Goal: Communication & Community: Answer question/provide support

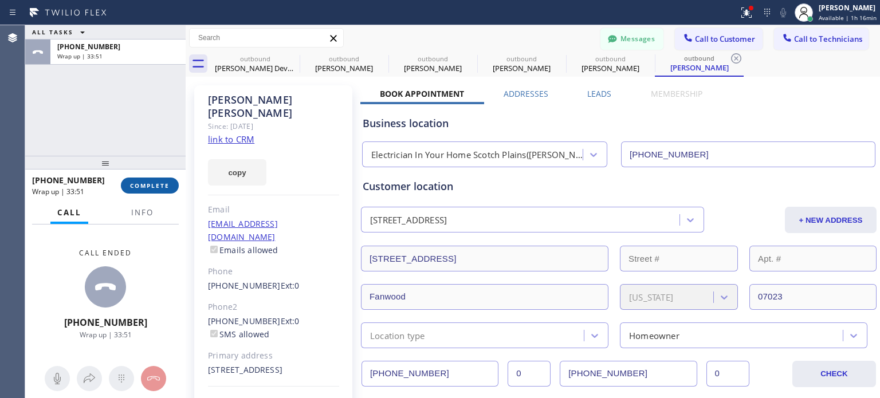
click at [167, 180] on button "COMPLETE" at bounding box center [150, 186] width 58 height 16
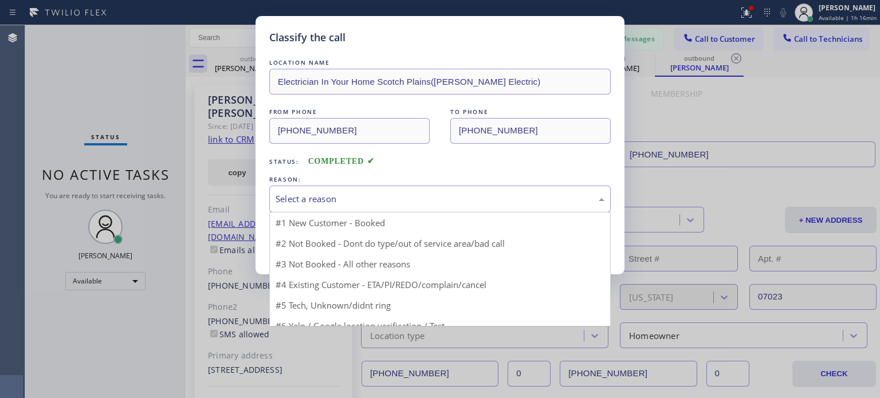
click at [330, 194] on div "Select a reason" at bounding box center [439, 198] width 329 height 13
drag, startPoint x: 412, startPoint y: 264, endPoint x: 345, endPoint y: 257, distance: 67.4
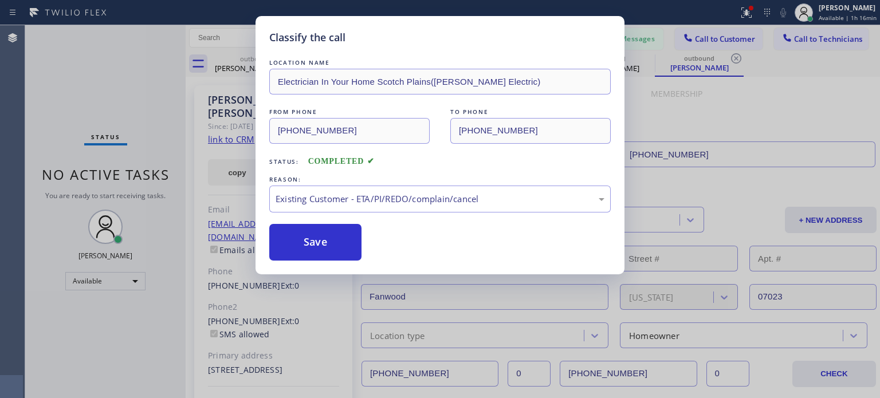
drag, startPoint x: 327, startPoint y: 247, endPoint x: 495, endPoint y: 156, distance: 190.9
click at [328, 246] on button "Save" at bounding box center [315, 242] width 92 height 37
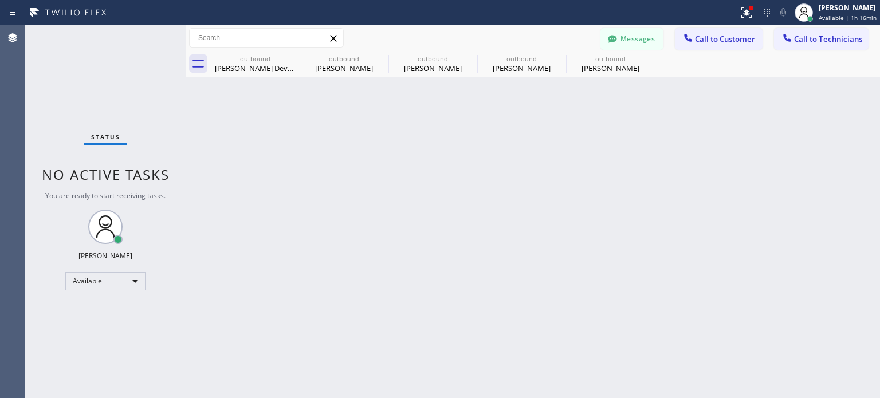
click at [689, 40] on icon at bounding box center [687, 37] width 7 height 7
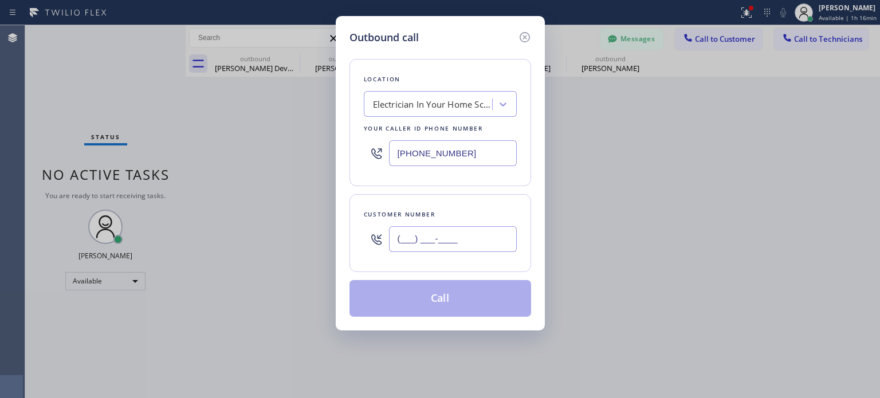
click at [411, 237] on input "(___) ___-____" at bounding box center [453, 239] width 128 height 26
paste input "973) 873-3315"
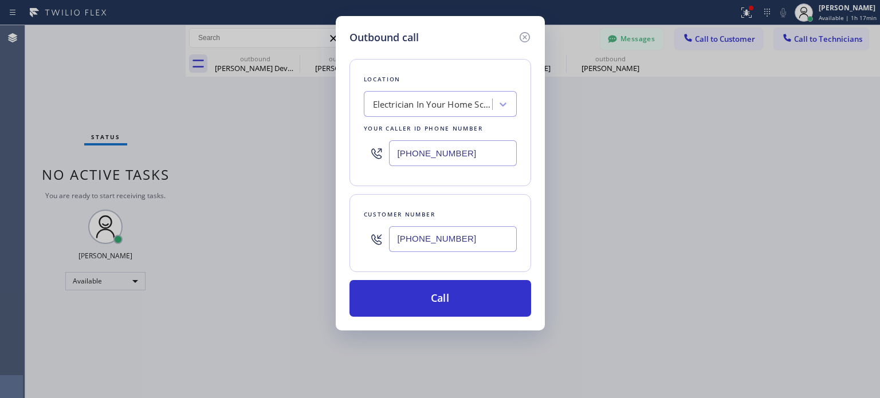
type input "[PHONE_NUMBER]"
click at [403, 151] on input "[PHONE_NUMBER]" at bounding box center [453, 153] width 128 height 26
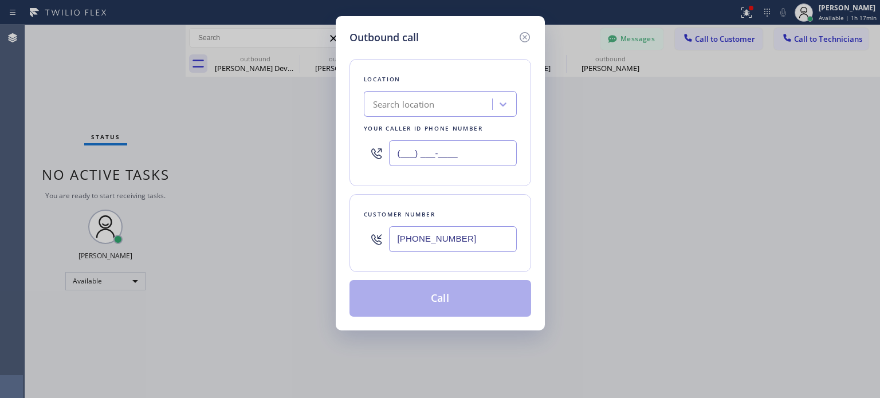
type input "(___) ___-____"
click at [392, 112] on div "Search location" at bounding box center [429, 104] width 125 height 20
paste input "Electrical Land [GEOGRAPHIC_DATA]([PERSON_NAME] Electrical Contractors)"
type input "Electrical Land [GEOGRAPHIC_DATA]([PERSON_NAME] Electrical Contractors)"
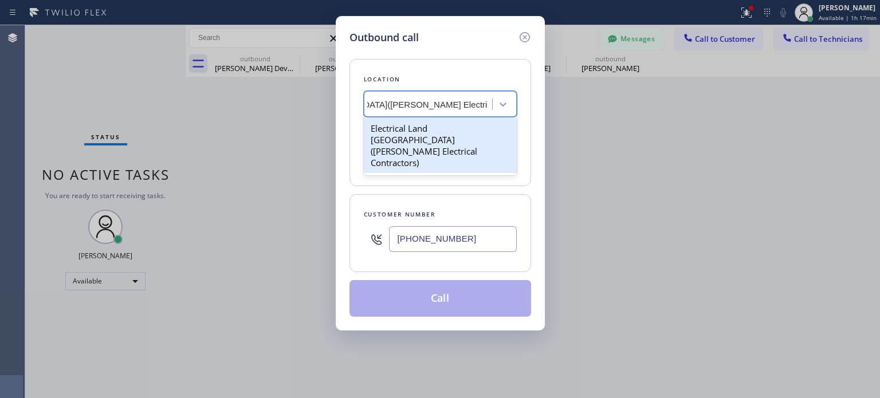
click at [405, 131] on div "Electrical Land [GEOGRAPHIC_DATA]([PERSON_NAME] Electrical Contractors)" at bounding box center [440, 145] width 153 height 55
type input "[PHONE_NUMBER]"
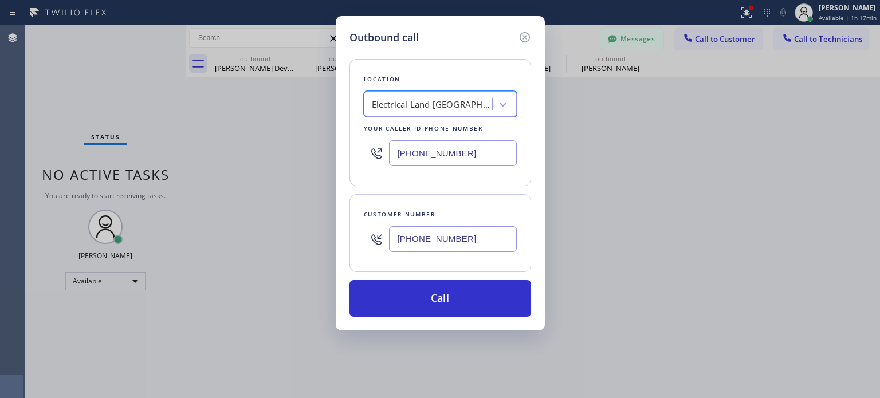
scroll to position [0, 1]
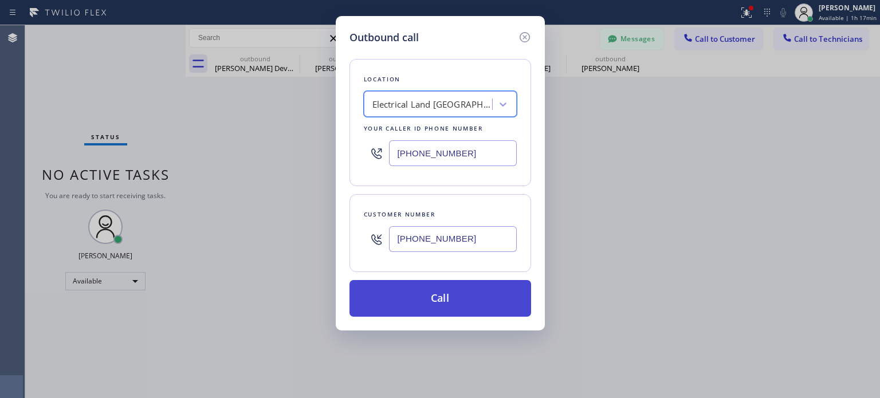
drag, startPoint x: 447, startPoint y: 295, endPoint x: 439, endPoint y: 279, distance: 18.2
click at [447, 295] on button "Call" at bounding box center [440, 298] width 182 height 37
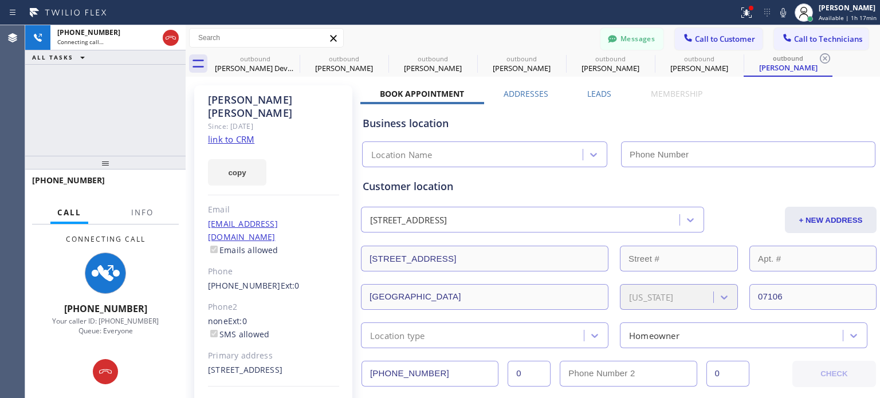
type input "[PHONE_NUMBER]"
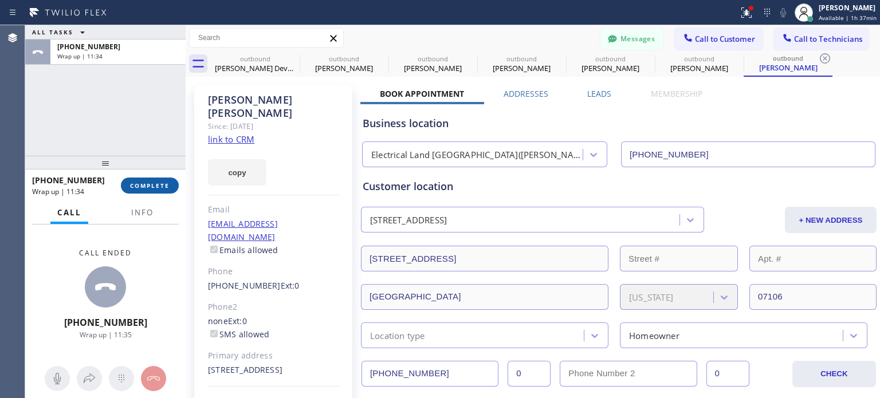
click at [145, 185] on span "COMPLETE" at bounding box center [150, 186] width 40 height 8
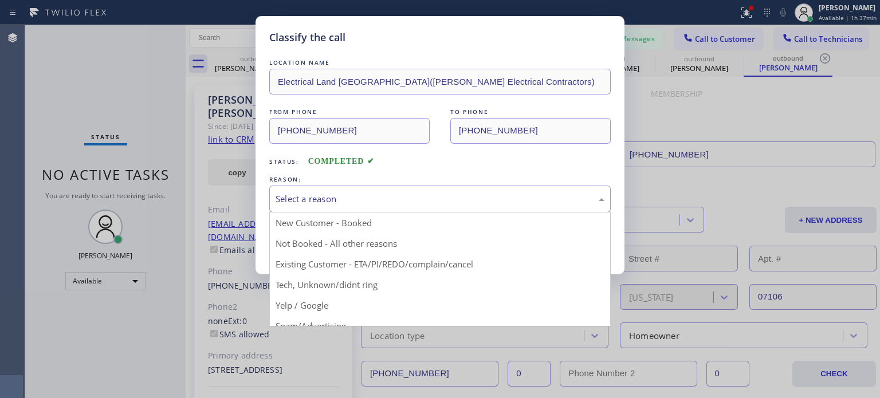
click at [368, 198] on div "Select a reason" at bounding box center [439, 198] width 329 height 13
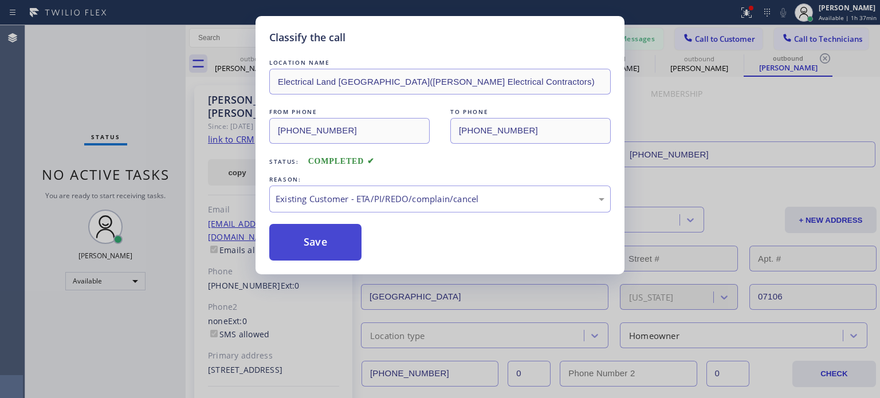
drag, startPoint x: 391, startPoint y: 263, endPoint x: 360, endPoint y: 249, distance: 33.8
click at [319, 242] on button "Save" at bounding box center [315, 242] width 92 height 37
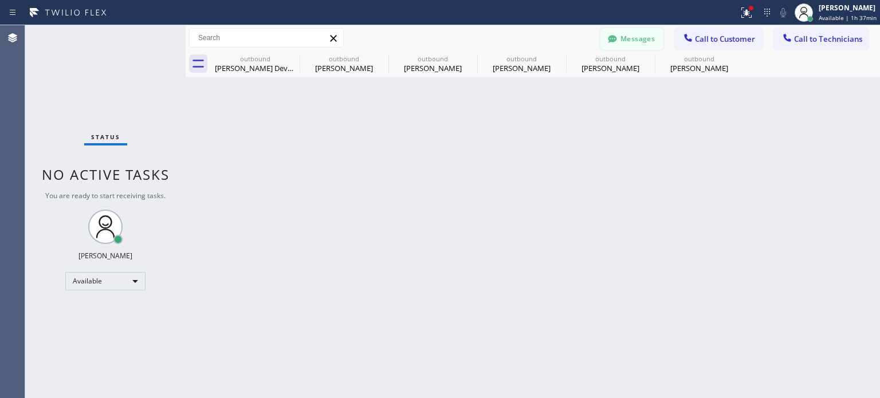
click at [638, 42] on button "Messages" at bounding box center [631, 39] width 63 height 22
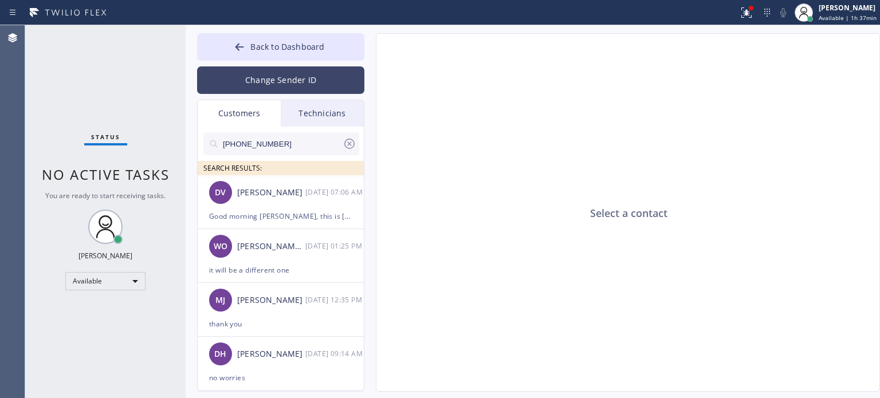
click at [260, 83] on button "Change Sender ID" at bounding box center [280, 79] width 167 height 27
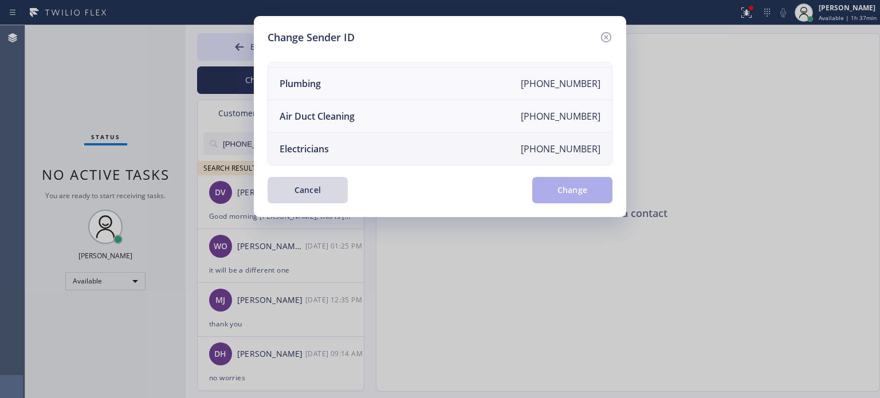
scroll to position [133, 0]
click at [319, 133] on li "Electricians [PHONE_NUMBER]" at bounding box center [440, 149] width 344 height 32
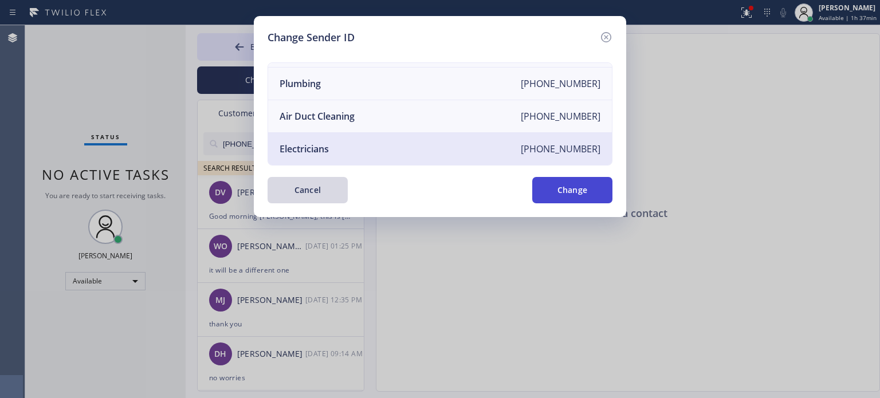
click at [574, 187] on button "Change" at bounding box center [572, 190] width 80 height 26
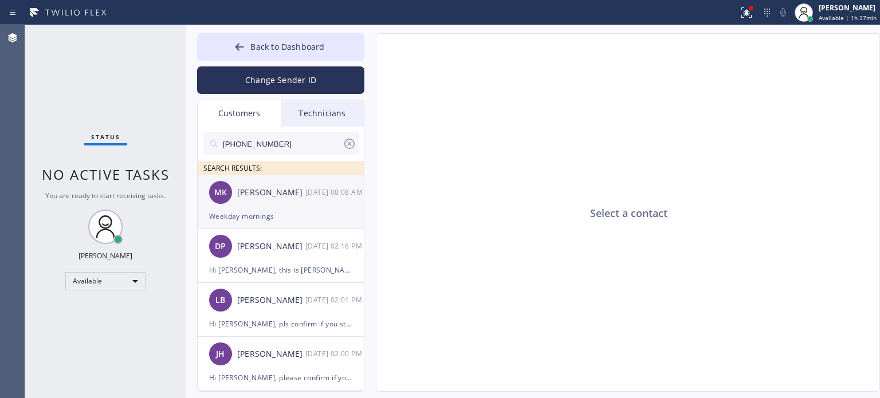
click at [308, 215] on div "Weekday mornings" at bounding box center [280, 216] width 143 height 13
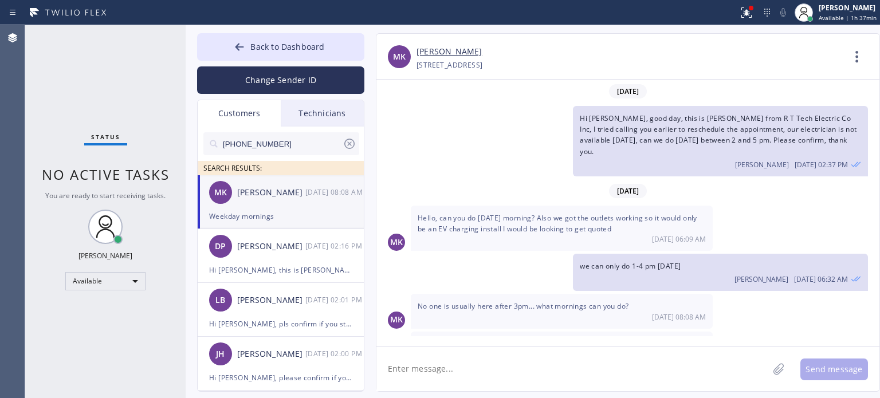
scroll to position [17, 0]
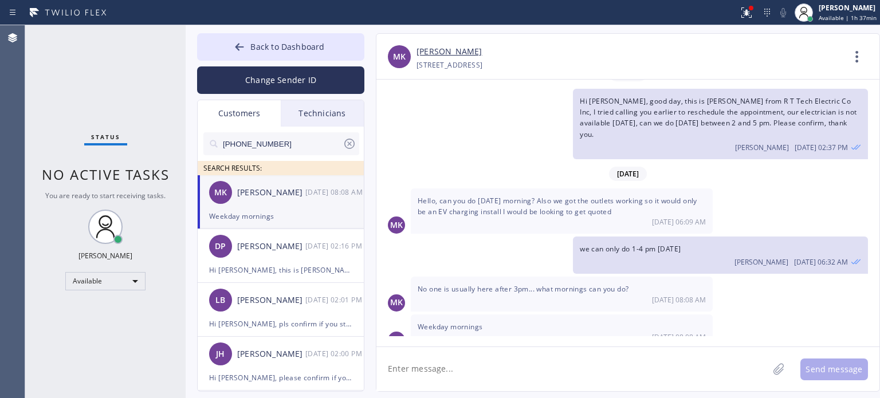
click at [467, 363] on textarea at bounding box center [572, 369] width 392 height 44
click at [482, 61] on div "[STREET_ADDRESS]" at bounding box center [449, 64] width 66 height 13
copy div "07080"
click at [451, 365] on textarea "can we" at bounding box center [582, 369] width 412 height 44
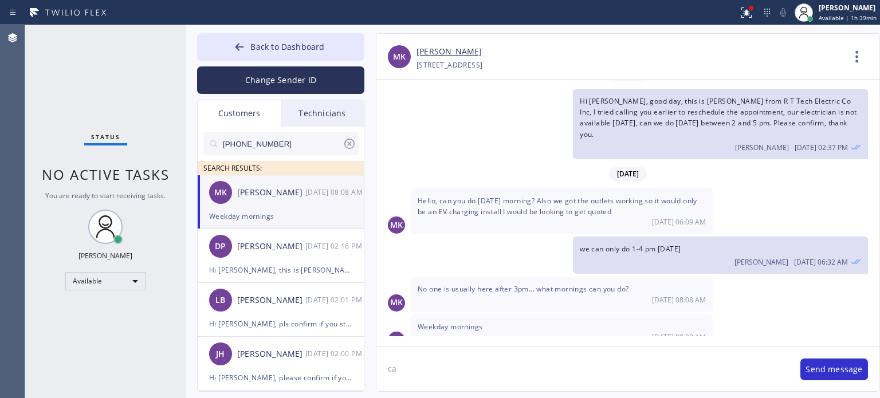
type textarea "c"
type textarea "We can do [DATE] 9-11 am"
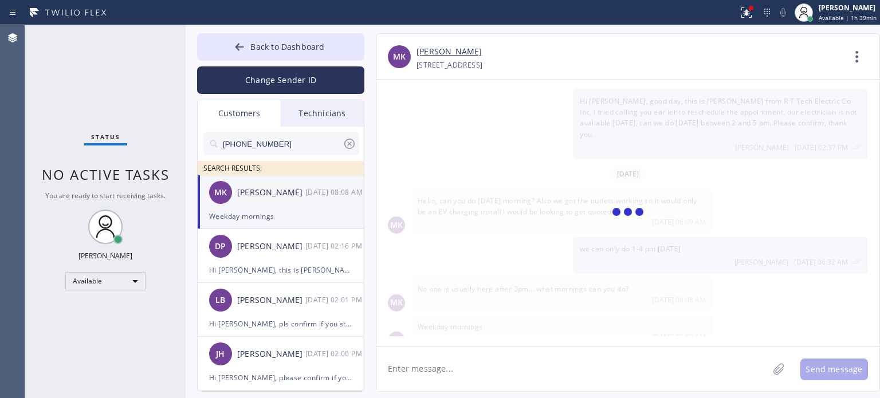
scroll to position [57, 0]
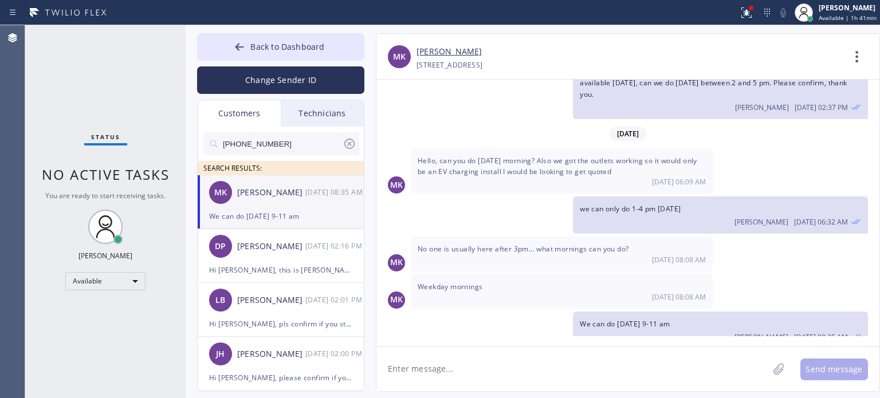
click at [478, 367] on textarea at bounding box center [572, 369] width 392 height 44
click at [458, 371] on textarea "[DATE] 11-1 pm" at bounding box center [582, 369] width 412 height 44
click at [464, 369] on textarea "[DATE] 11-1 pm" at bounding box center [582, 369] width 412 height 44
click at [401, 368] on textarea "[DATE] 11-1 pm" at bounding box center [582, 369] width 412 height 44
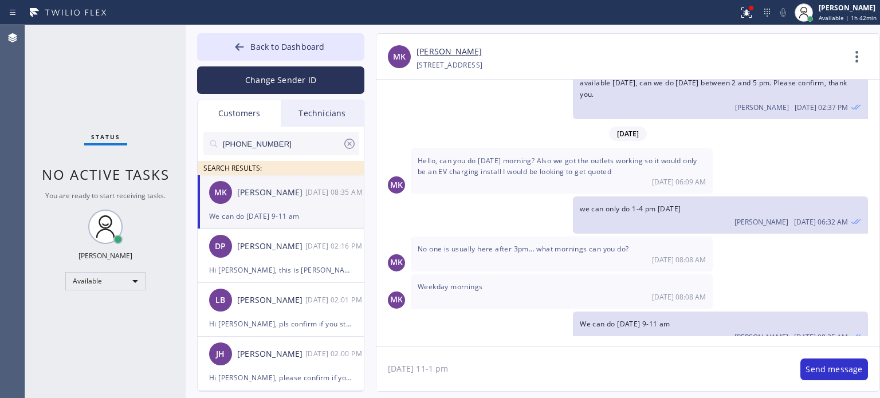
click at [400, 368] on textarea "[DATE] 11-1 pm" at bounding box center [582, 369] width 412 height 44
type textarea "sorry it will be [DATE] 10-12 pm"
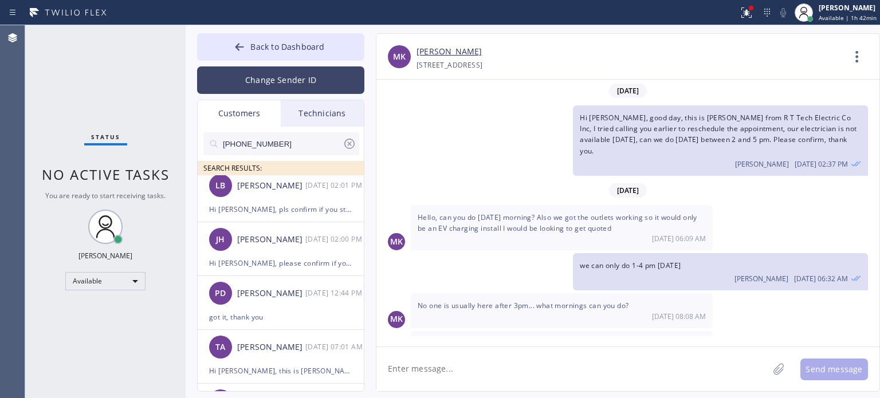
scroll to position [0, 0]
click at [236, 53] on div at bounding box center [240, 48] width 14 height 14
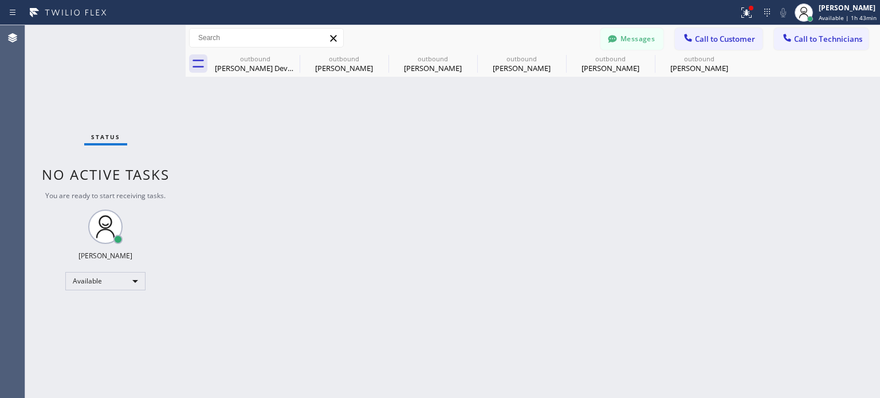
click at [628, 168] on div "Back to Dashboard Change Sender ID Customers Technicians [PHONE_NUMBER] SEARCH …" at bounding box center [533, 211] width 694 height 373
click at [689, 40] on icon at bounding box center [687, 37] width 7 height 7
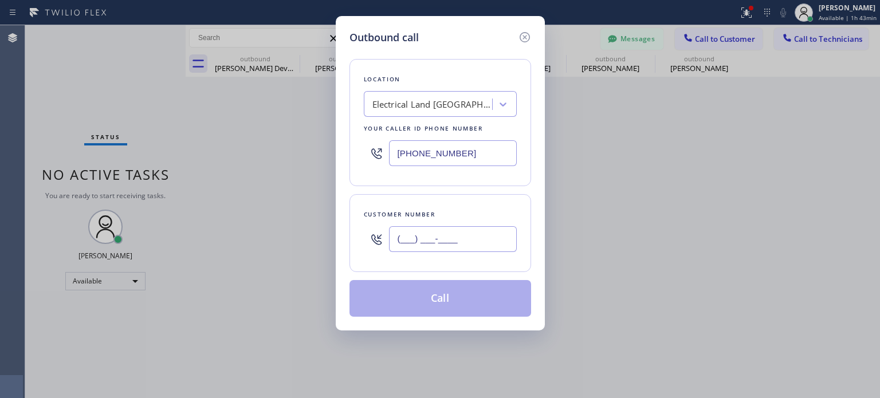
click at [424, 238] on input "(___) ___-____" at bounding box center [453, 239] width 128 height 26
paste input "850) 221-6635"
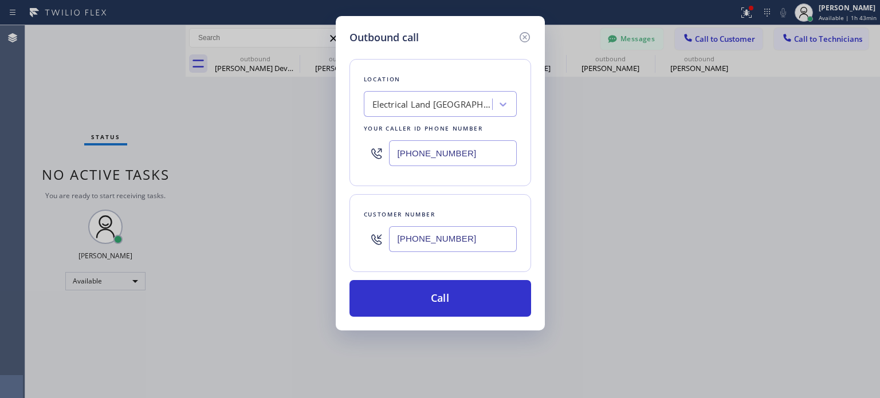
type input "[PHONE_NUMBER]"
click at [430, 148] on input "[PHONE_NUMBER]" at bounding box center [453, 153] width 128 height 26
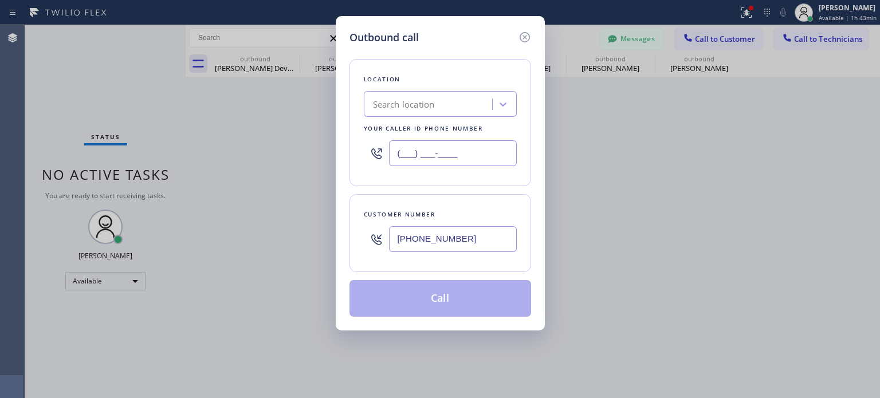
type input "(___) ___-____"
click at [416, 108] on div "Search location" at bounding box center [404, 104] width 62 height 13
paste input "Apollo Electric Co"
type input "Apollo Electric Co"
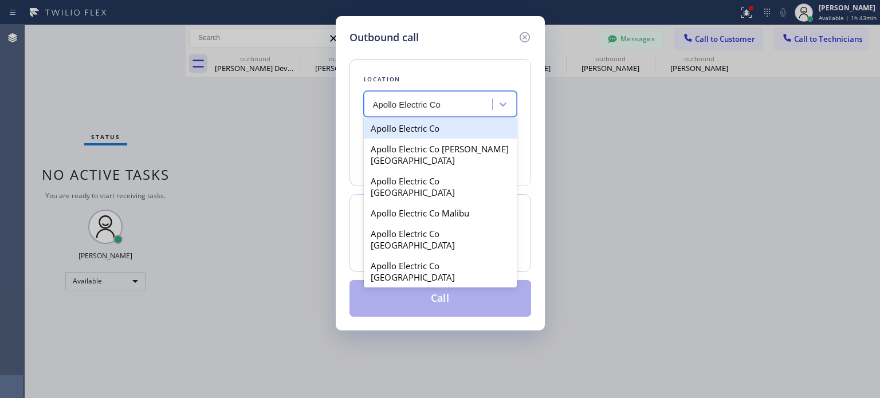
click at [418, 129] on div "Apollo Electric Co" at bounding box center [440, 128] width 153 height 21
type input "[PHONE_NUMBER]"
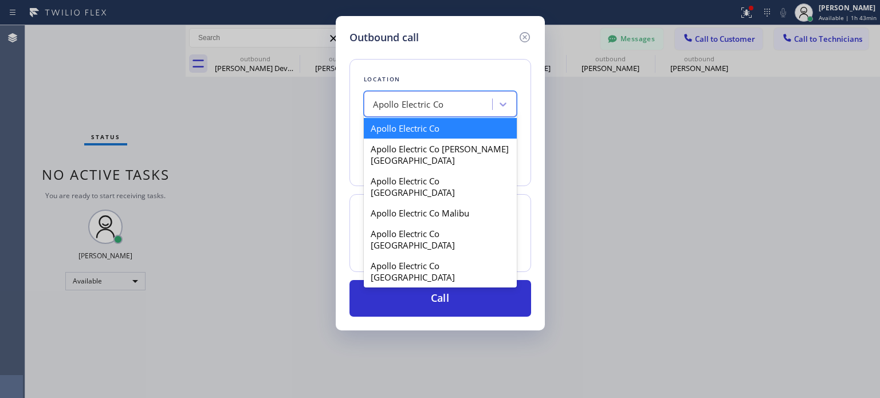
click at [407, 105] on div "Apollo Electric Co" at bounding box center [408, 104] width 71 height 13
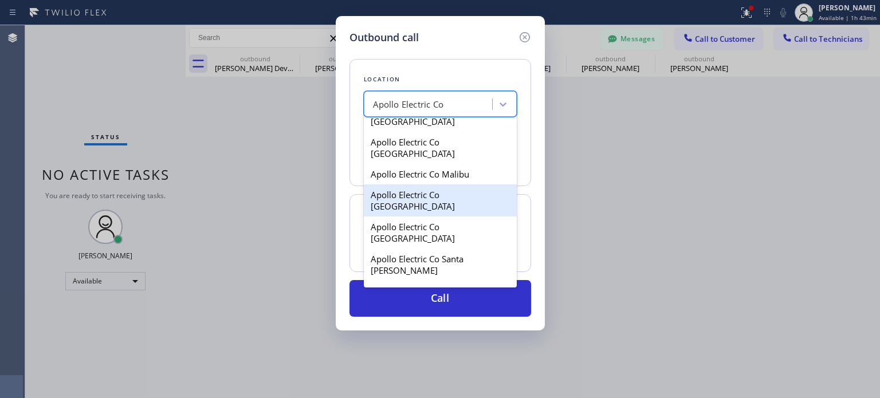
scroll to position [82, 0]
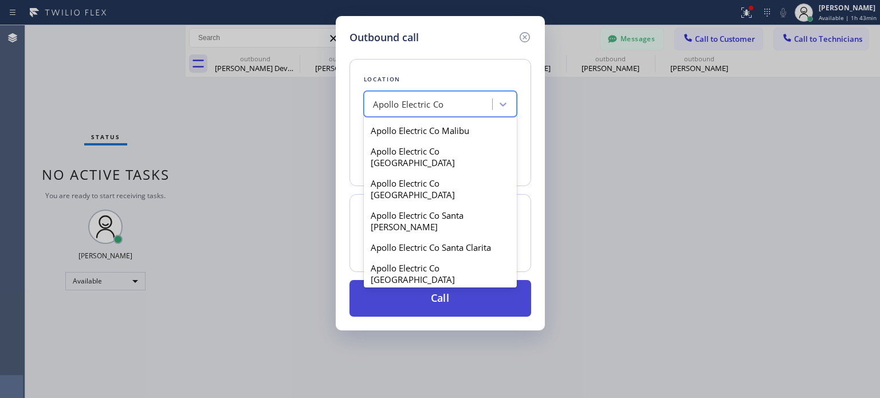
click at [410, 311] on button "Call" at bounding box center [440, 298] width 182 height 37
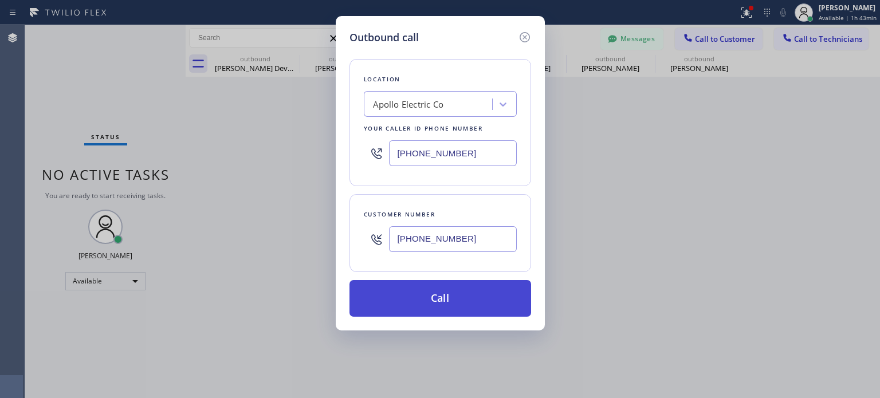
click at [409, 308] on button "Call" at bounding box center [440, 298] width 182 height 37
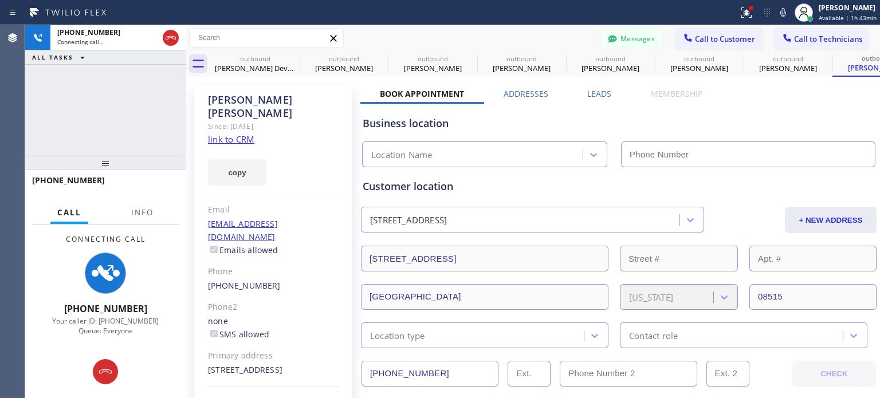
type input "[PHONE_NUMBER]"
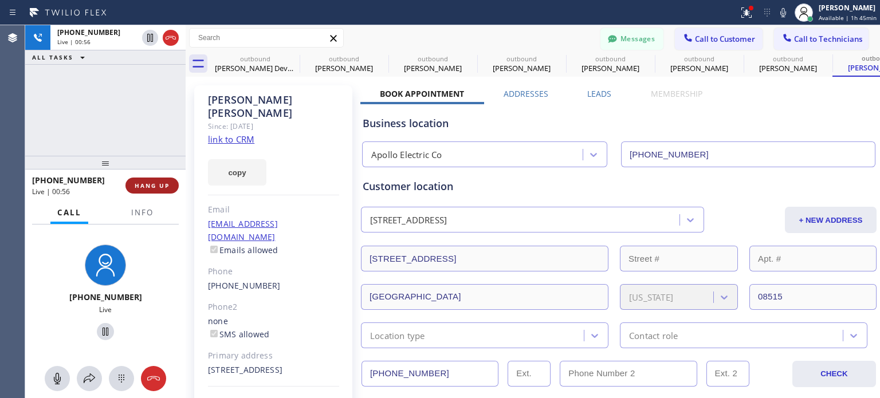
click at [168, 185] on span "HANG UP" at bounding box center [152, 186] width 35 height 8
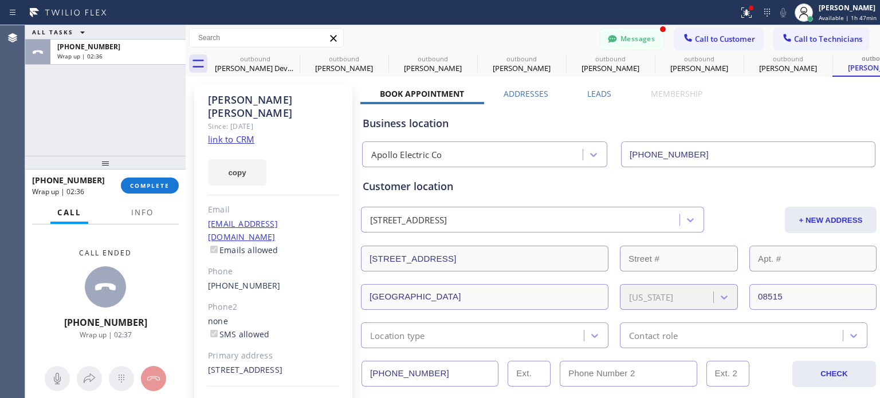
click at [148, 174] on div "[PHONE_NUMBER] Wrap up | 02:36 COMPLETE" at bounding box center [105, 186] width 147 height 30
click at [149, 180] on button "COMPLETE" at bounding box center [150, 186] width 58 height 16
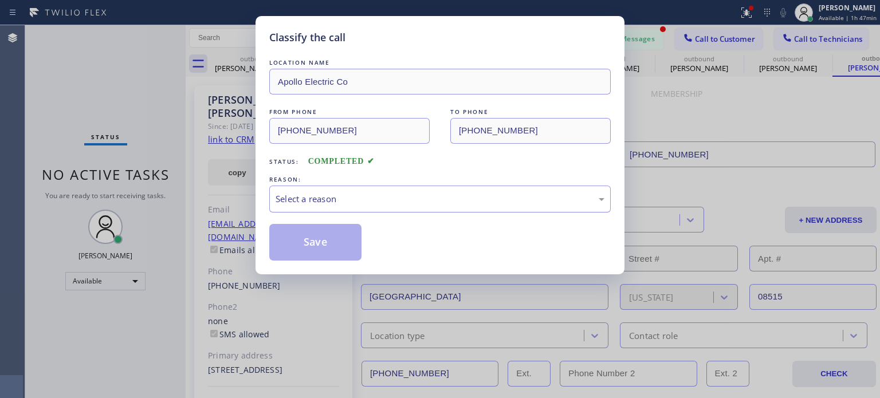
click at [334, 196] on div "Select a reason" at bounding box center [439, 198] width 329 height 13
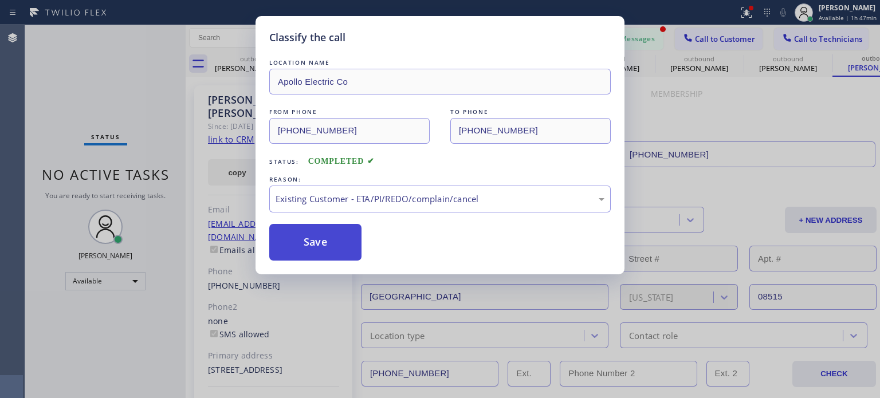
click at [338, 239] on button "Save" at bounding box center [315, 242] width 92 height 37
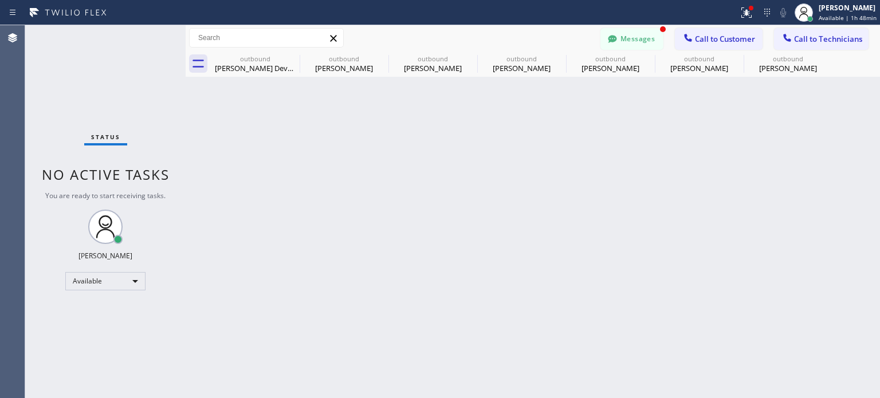
drag, startPoint x: 680, startPoint y: 263, endPoint x: 656, endPoint y: 218, distance: 51.2
click at [680, 263] on div "Back to Dashboard Change Sender ID Customers Technicians [PHONE_NUMBER] SEARCH …" at bounding box center [533, 211] width 694 height 373
click at [659, 161] on div "Back to Dashboard Change Sender ID Customers Technicians [PHONE_NUMBER] SEARCH …" at bounding box center [533, 211] width 694 height 373
click at [622, 36] on button "Messages" at bounding box center [631, 39] width 63 height 22
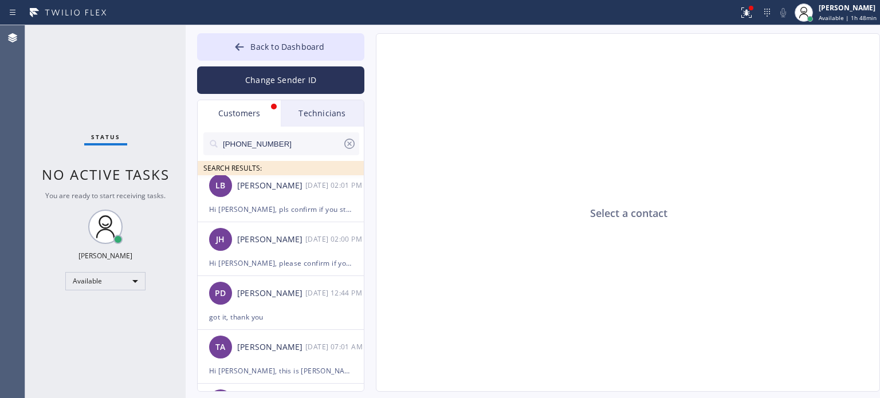
click at [245, 113] on div "Customers" at bounding box center [239, 113] width 83 height 26
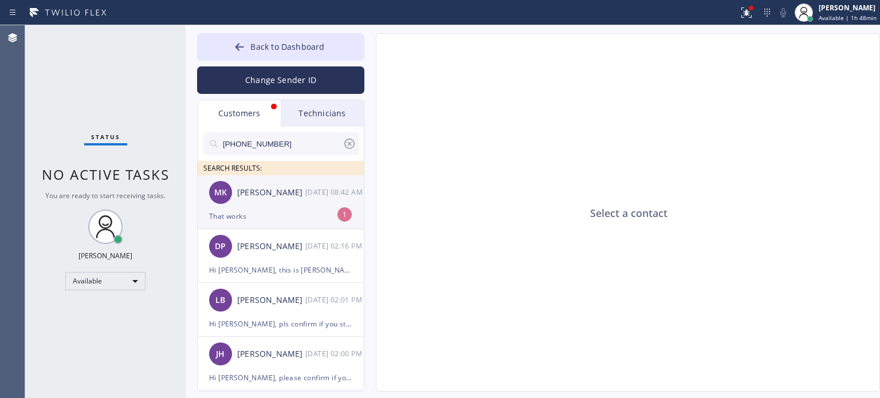
click at [275, 212] on div "That works" at bounding box center [280, 216] width 143 height 13
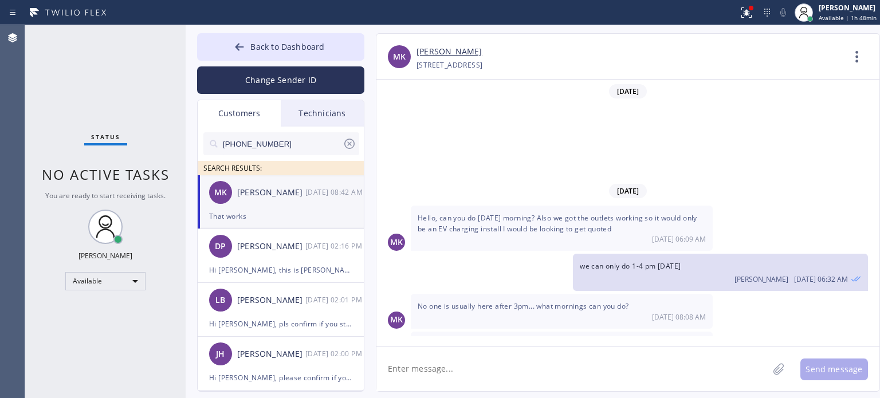
scroll to position [133, 0]
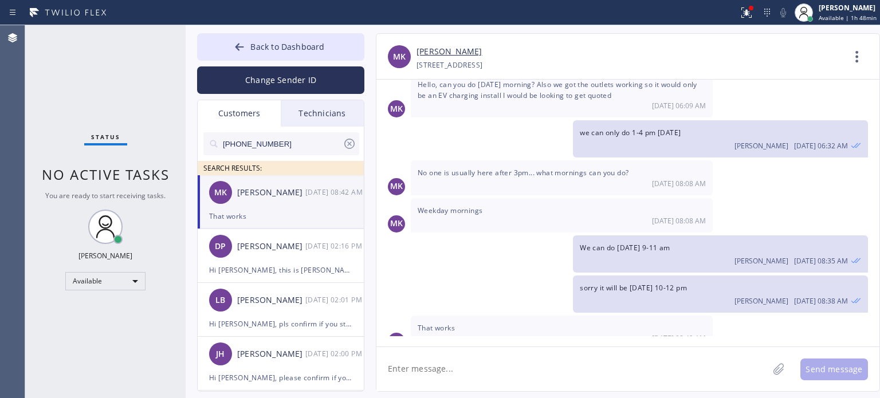
click at [456, 373] on textarea at bounding box center [572, 369] width 392 height 44
type textarea "perfect, will see you then"
